Goal: Information Seeking & Learning: Stay updated

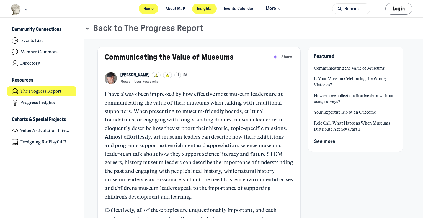
click at [146, 8] on link "Home" at bounding box center [149, 9] width 20 height 10
click at [110, 27] on button "Back to The Progress Report" at bounding box center [144, 28] width 118 height 11
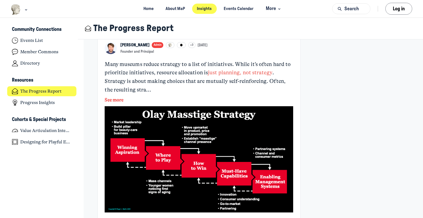
scroll to position [526, 0]
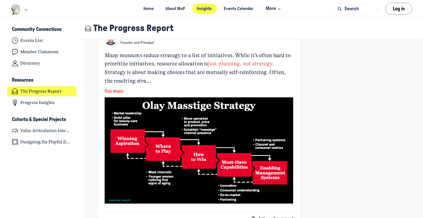
click at [111, 87] on button "See more" at bounding box center [199, 90] width 188 height 7
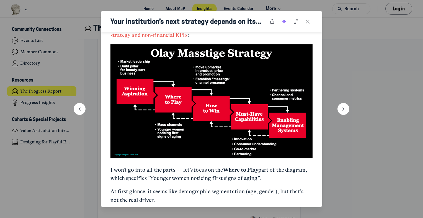
scroll to position [304, 0]
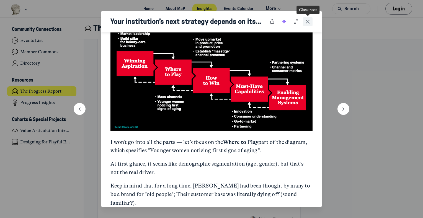
click at [308, 23] on icon "Close post" at bounding box center [308, 22] width 6 height 6
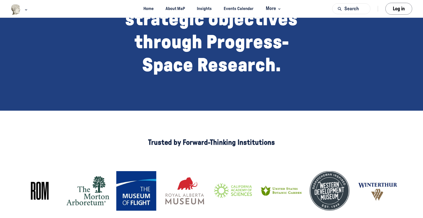
scroll to position [74, 0]
